Goal: Transaction & Acquisition: Book appointment/travel/reservation

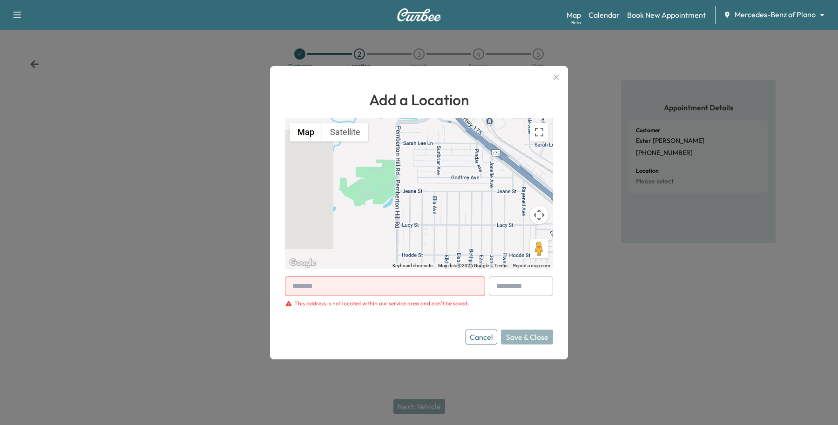
click at [483, 332] on button "Cancel" at bounding box center [482, 337] width 32 height 15
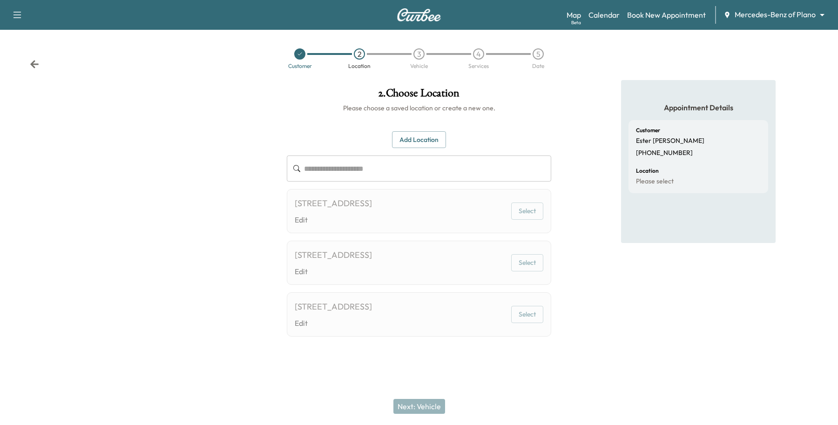
click at [789, 19] on body "**********" at bounding box center [419, 212] width 838 height 425
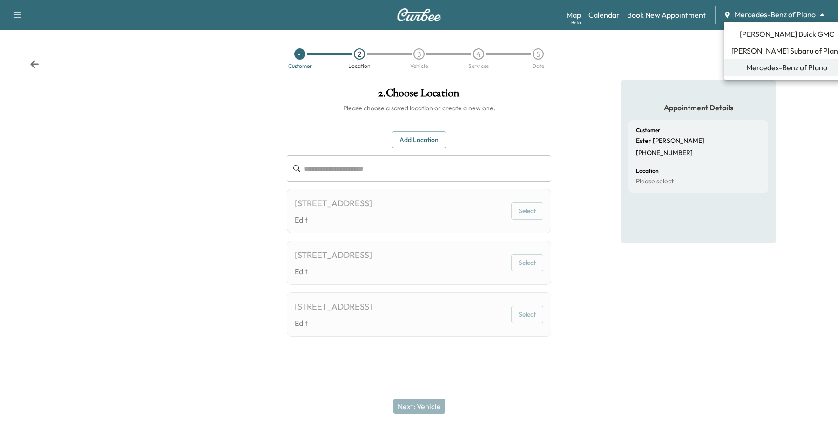
click at [779, 20] on div at bounding box center [419, 212] width 838 height 425
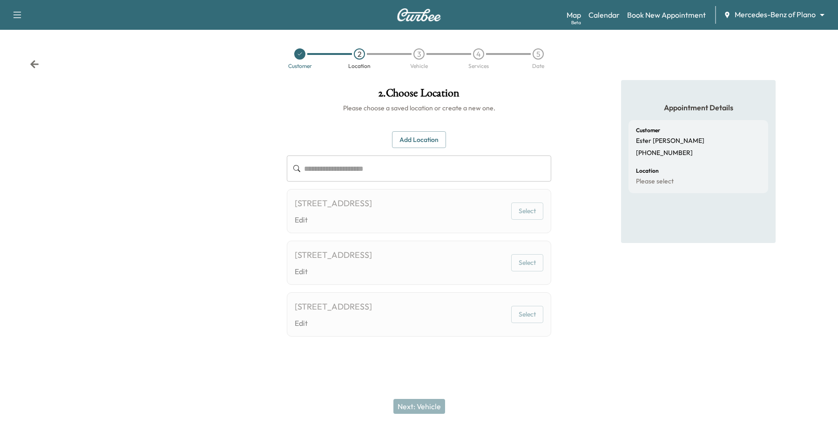
click at [778, 18] on body "**********" at bounding box center [419, 212] width 838 height 425
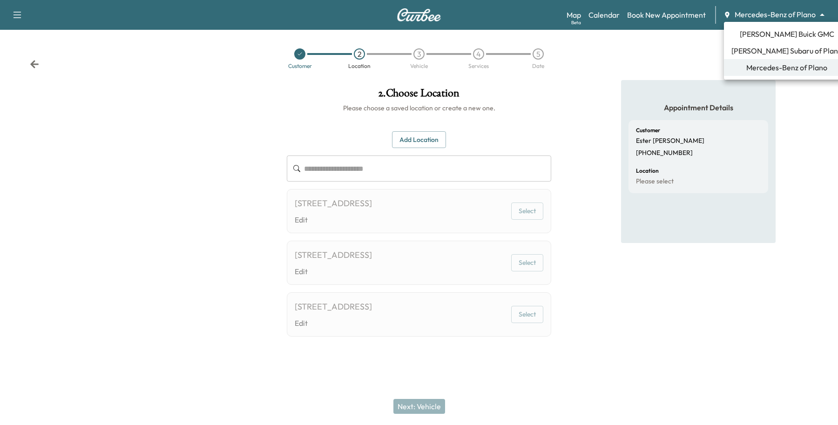
click at [755, 54] on span "[PERSON_NAME] Subaru of Plano" at bounding box center [787, 50] width 111 height 11
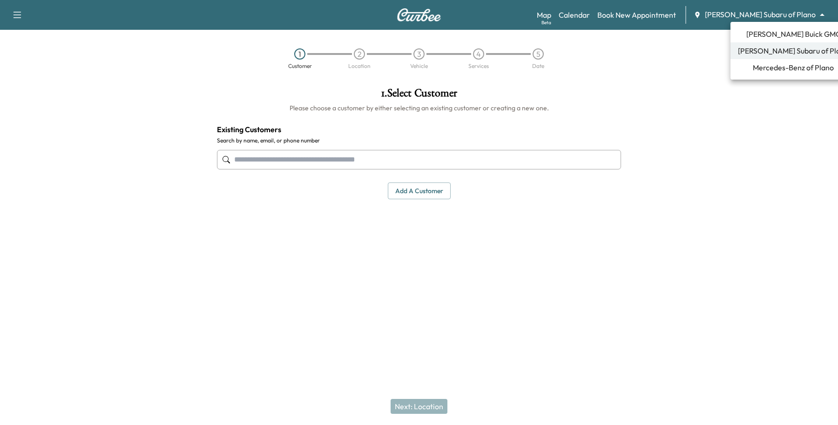
click at [785, 14] on body "Support Log Out Map Beta Calendar Book New Appointment [PERSON_NAME] Subaru of …" at bounding box center [419, 212] width 838 height 425
click at [767, 71] on span "Mercedes-Benz of Plano" at bounding box center [793, 67] width 81 height 11
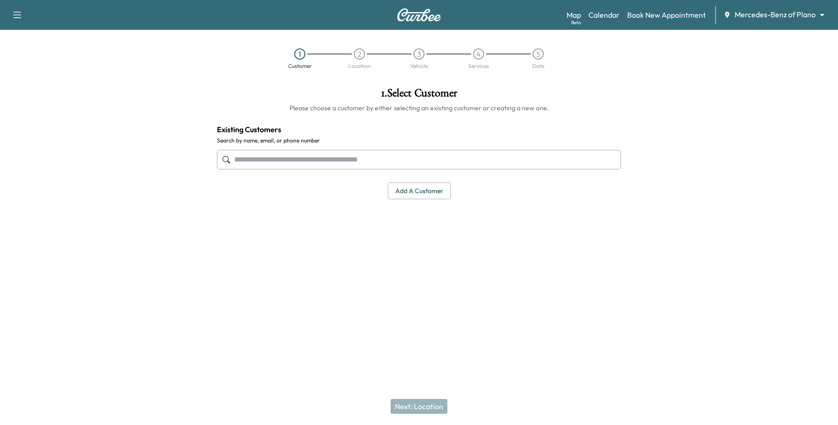
click at [388, 162] on input "text" at bounding box center [419, 160] width 404 height 20
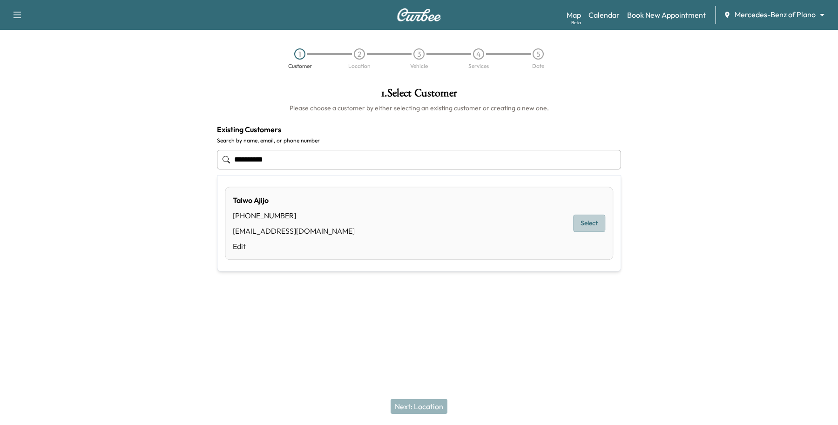
click at [585, 225] on button "Select" at bounding box center [589, 223] width 32 height 17
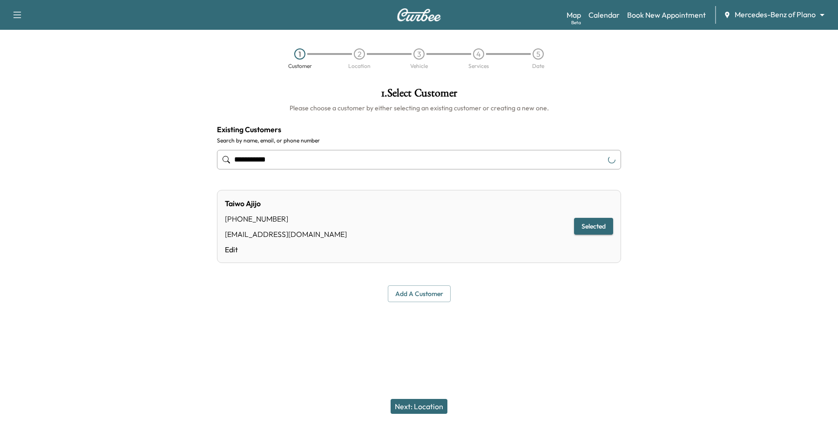
type input "**********"
click at [438, 403] on button "Next: Location" at bounding box center [419, 406] width 57 height 15
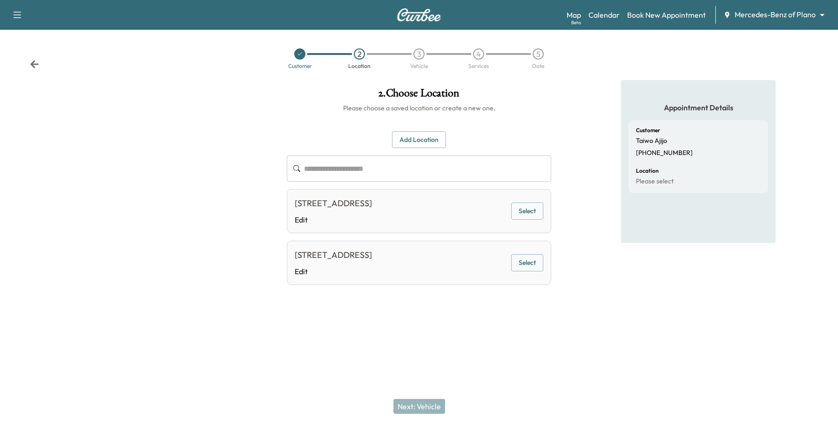
click at [527, 214] on button "Select" at bounding box center [527, 211] width 32 height 17
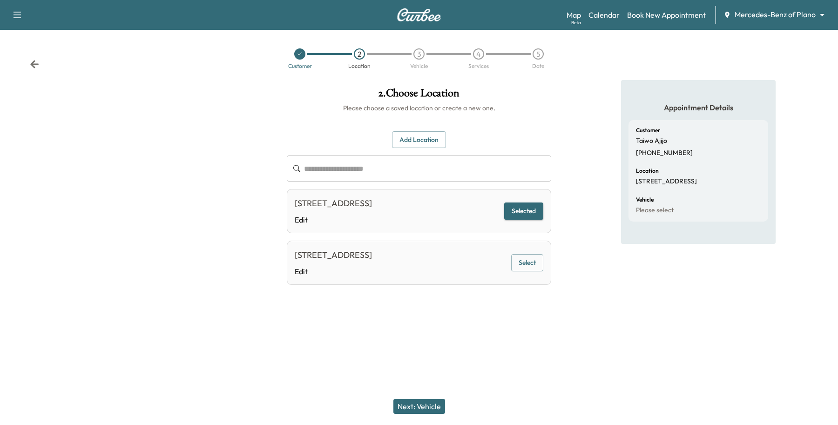
click at [422, 413] on button "Next: Vehicle" at bounding box center [420, 406] width 52 height 15
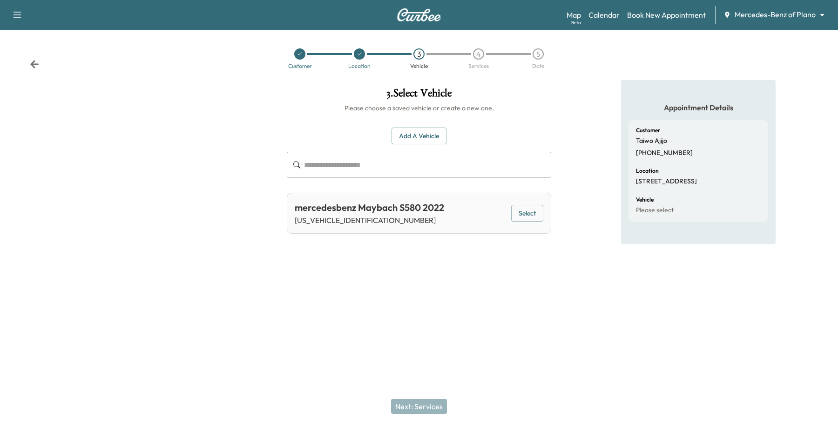
drag, startPoint x: 530, startPoint y: 202, endPoint x: 530, endPoint y: 209, distance: 7.0
click at [530, 203] on div "mercedesbenz Maybach S580 2022 [US_VEHICLE_IDENTIFICATION_NUMBER] Select" at bounding box center [419, 213] width 265 height 41
click at [530, 209] on button "Select" at bounding box center [527, 213] width 32 height 17
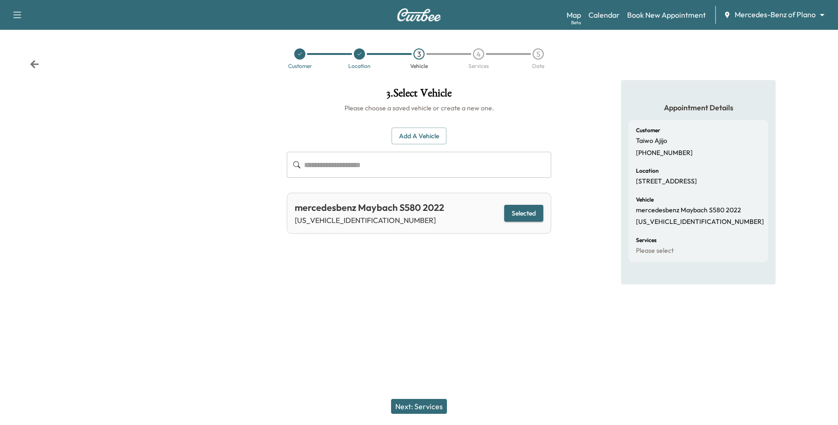
click at [431, 408] on button "Next: Services" at bounding box center [419, 406] width 56 height 15
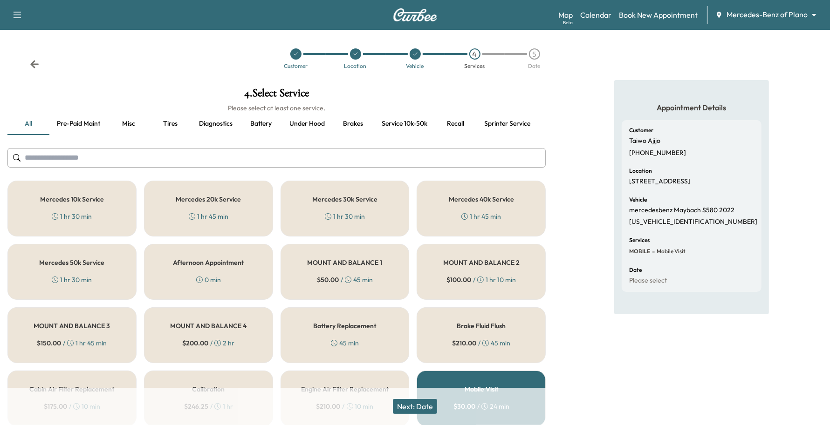
click at [253, 217] on div "Mercedes 20k Service 1 hr 45 min" at bounding box center [208, 209] width 129 height 56
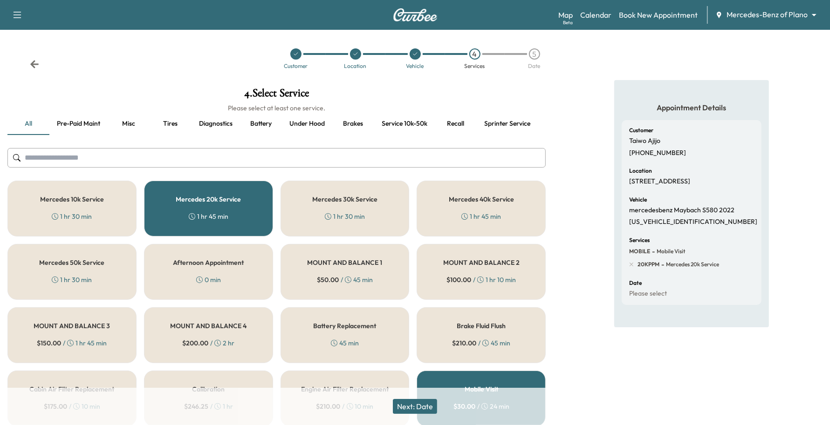
click at [408, 401] on button "Next: Date" at bounding box center [415, 406] width 44 height 15
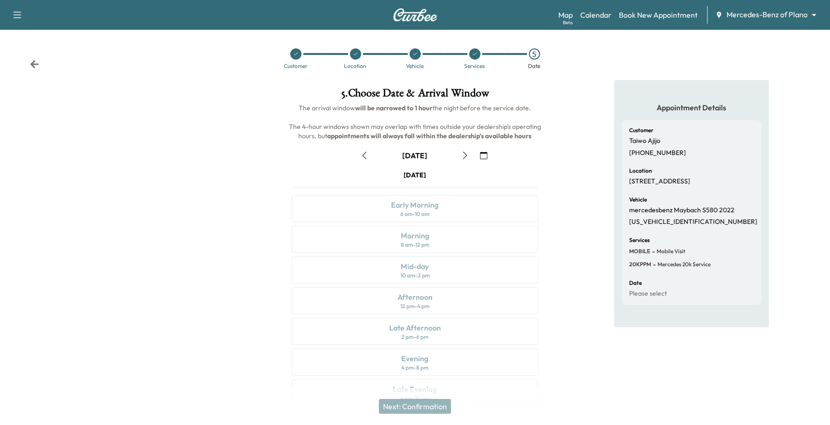
click at [460, 155] on button "button" at bounding box center [465, 155] width 16 height 15
click at [411, 238] on div "Morning" at bounding box center [415, 235] width 28 height 11
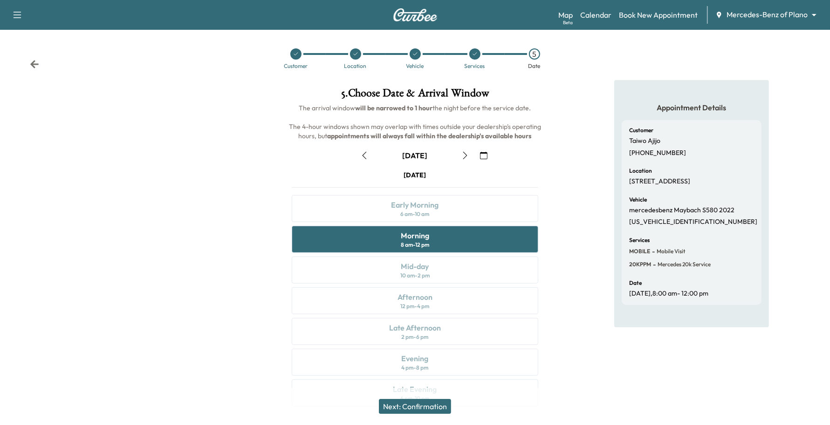
click at [437, 406] on button "Next: Confirmation" at bounding box center [415, 406] width 72 height 15
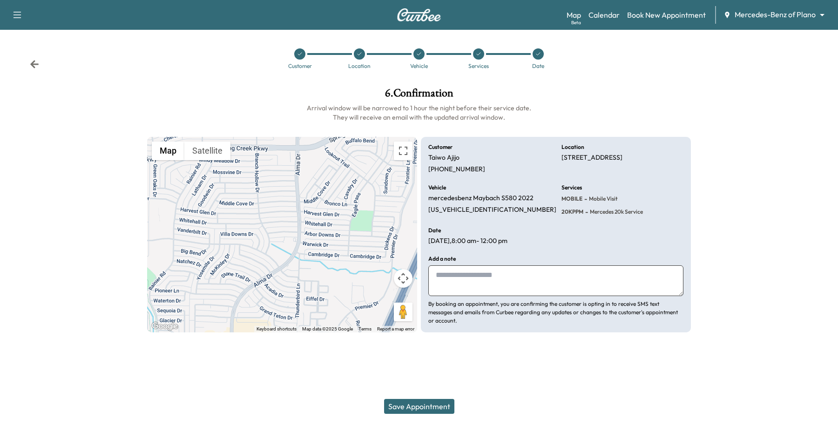
click at [443, 402] on button "Save Appointment" at bounding box center [419, 406] width 70 height 15
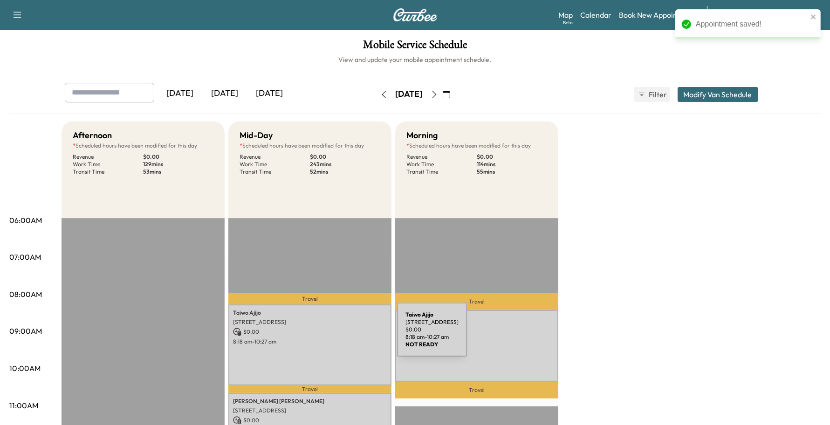
click at [327, 335] on div "[PERSON_NAME] [STREET_ADDRESS] $ 0.00 8:18 am - 10:27 am" at bounding box center [309, 345] width 163 height 81
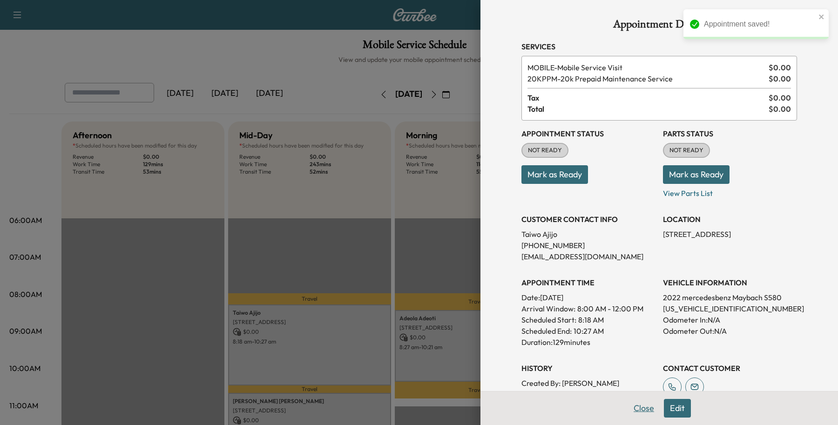
click at [628, 406] on button "Close" at bounding box center [644, 408] width 33 height 19
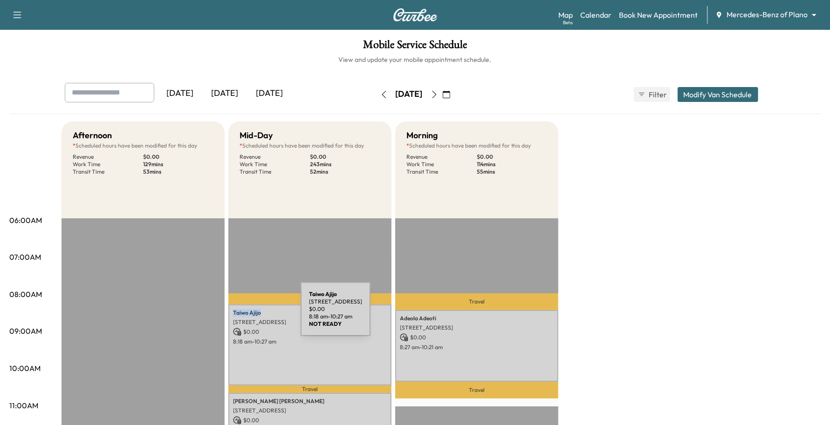
drag, startPoint x: 262, startPoint y: 310, endPoint x: 230, endPoint y: 315, distance: 32.6
click at [230, 315] on div "[PERSON_NAME] [STREET_ADDRESS] $ 0.00 8:18 am - 10:27 am" at bounding box center [309, 345] width 163 height 81
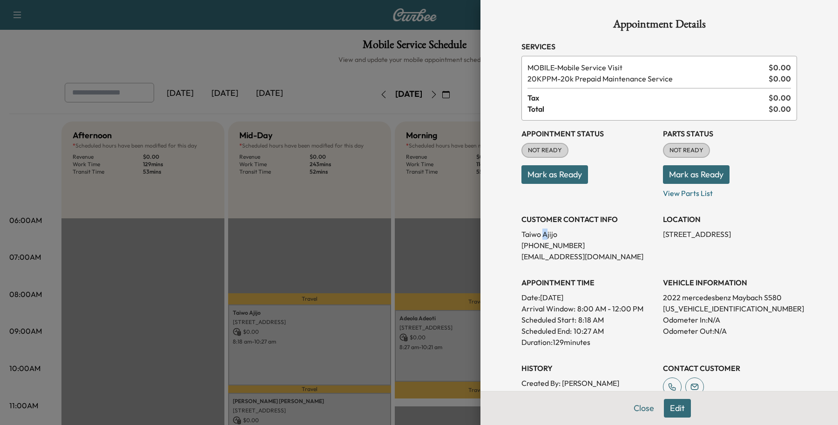
drag, startPoint x: 241, startPoint y: 317, endPoint x: 545, endPoint y: 232, distance: 315.3
click at [536, 235] on p "[PERSON_NAME]" at bounding box center [589, 234] width 134 height 11
drag, startPoint x: 553, startPoint y: 231, endPoint x: 495, endPoint y: 238, distance: 58.7
click at [495, 238] on div "Appointment Details Services MOBILE - Mobile Service Visit $ 0.00 20KPPM - 20k …" at bounding box center [660, 212] width 358 height 425
copy p "[PERSON_NAME]"
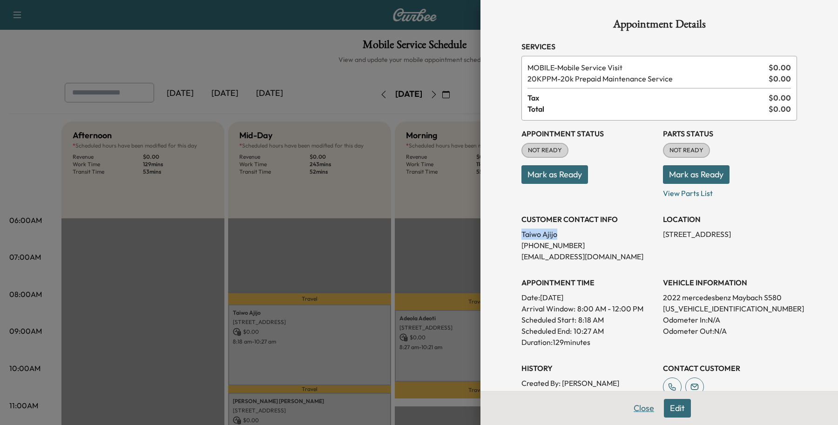
click at [632, 410] on button "Close" at bounding box center [644, 408] width 33 height 19
